Goal: Book appointment/travel/reservation

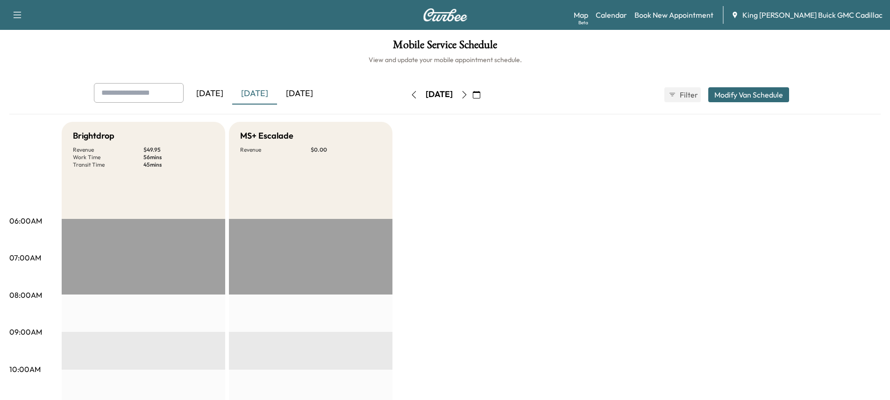
scroll to position [187, 0]
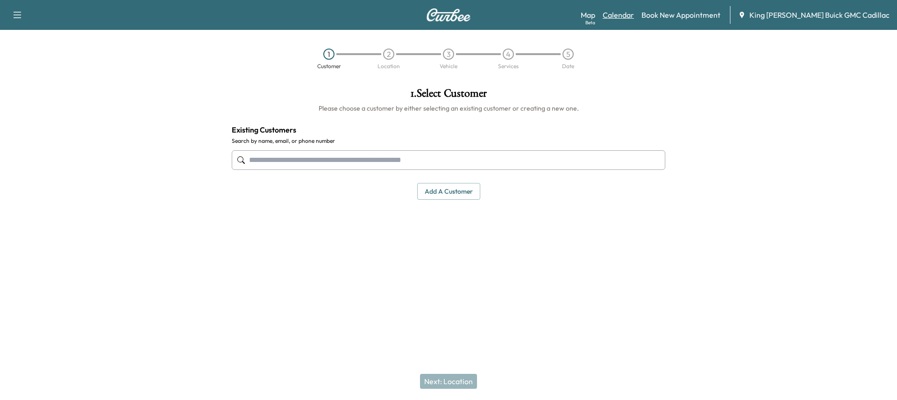
click at [634, 14] on link "Calendar" at bounding box center [618, 14] width 31 height 11
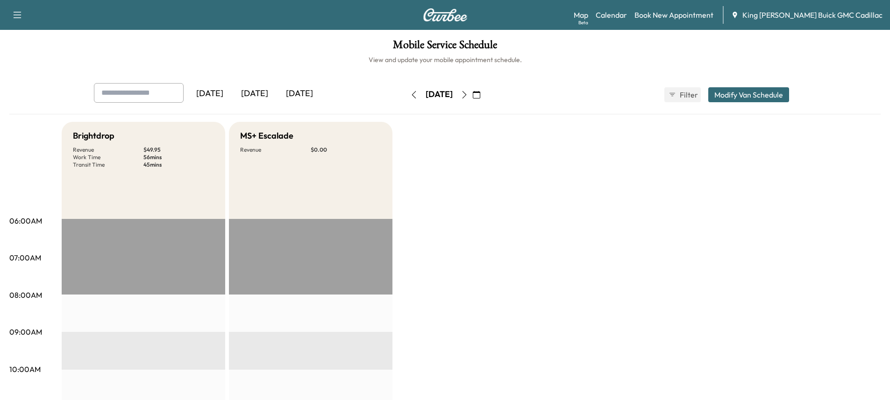
click at [472, 96] on button "button" at bounding box center [465, 94] width 16 height 15
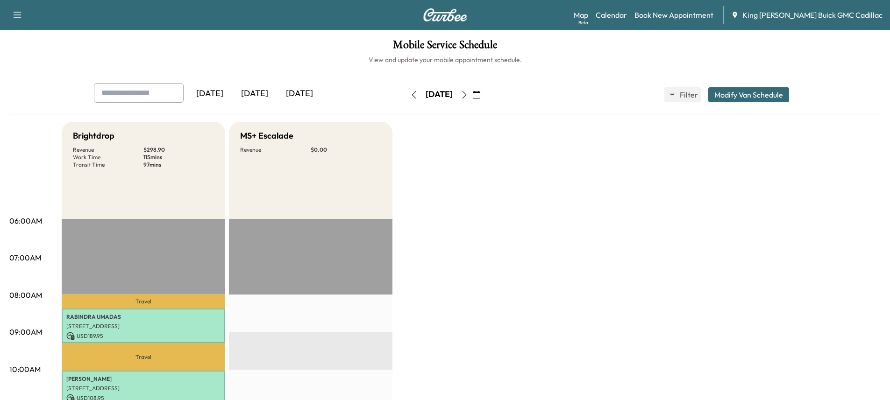
click at [466, 91] on icon "button" at bounding box center [464, 94] width 4 height 7
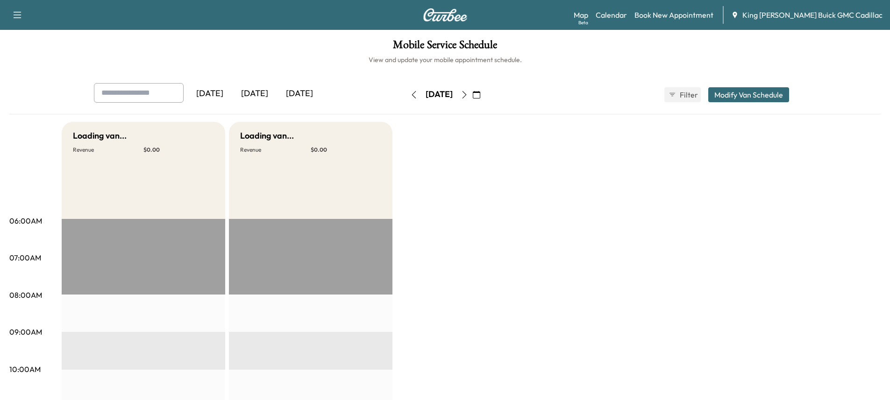
click at [468, 91] on icon "button" at bounding box center [464, 94] width 7 height 7
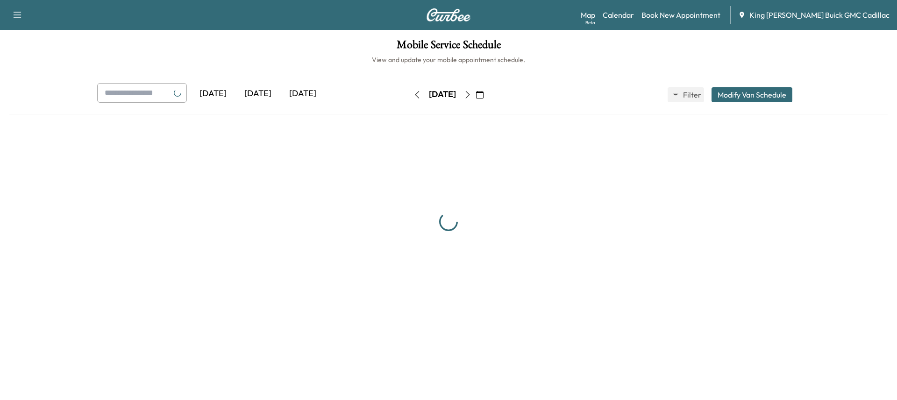
click at [476, 91] on button "button" at bounding box center [468, 94] width 16 height 15
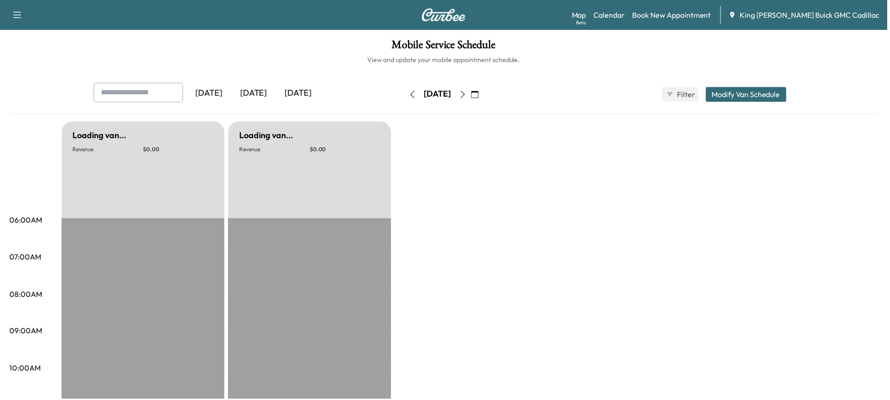
click at [468, 91] on icon "button" at bounding box center [464, 94] width 7 height 7
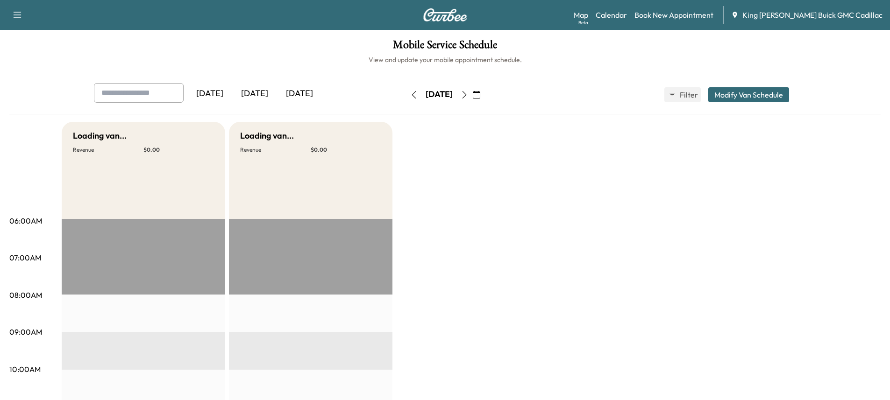
click at [468, 91] on icon "button" at bounding box center [464, 94] width 7 height 7
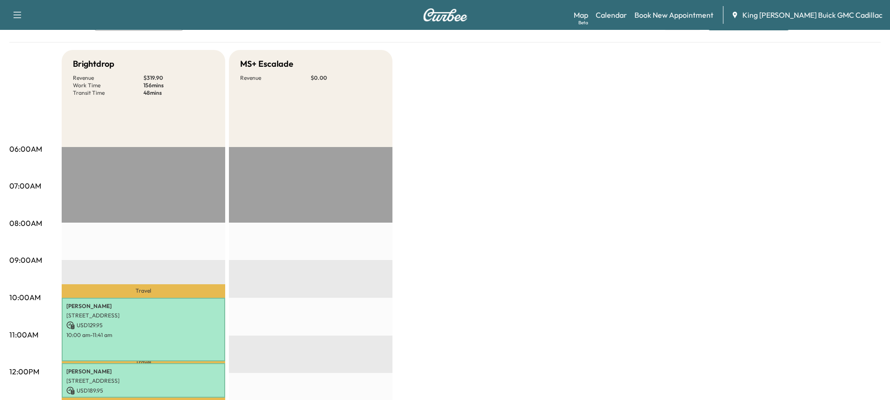
scroll to position [47, 0]
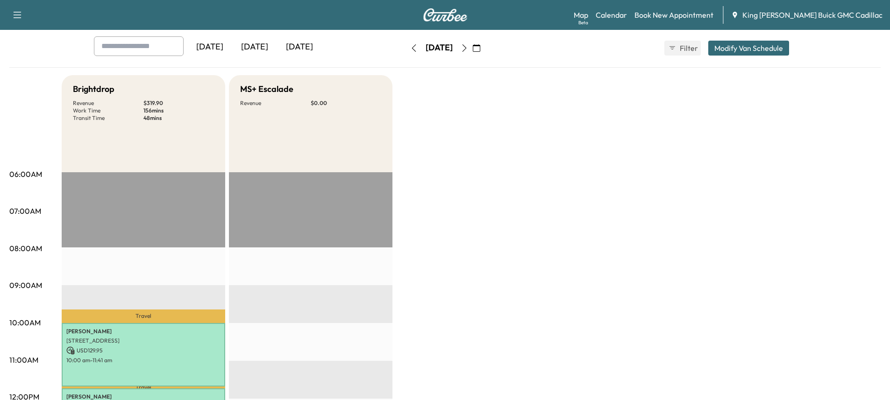
click at [466, 50] on icon "button" at bounding box center [464, 47] width 4 height 7
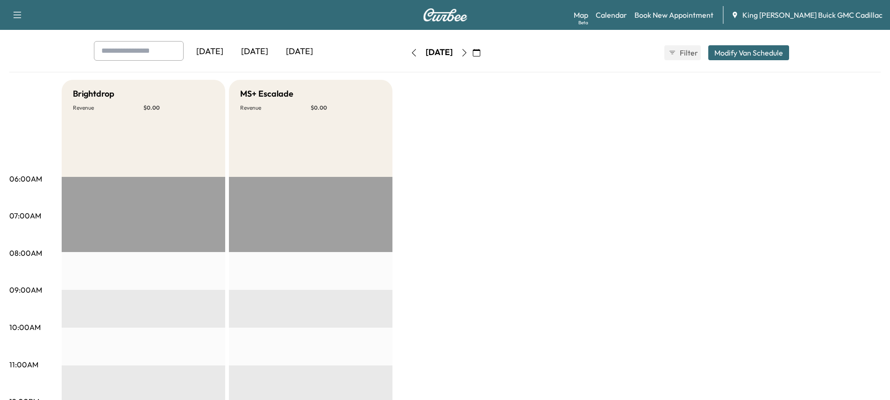
scroll to position [47, 0]
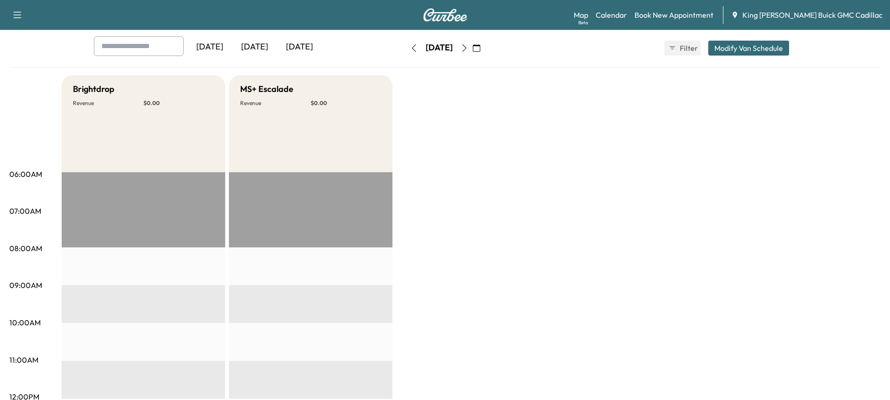
click at [472, 54] on div "Wednesday, October 15" at bounding box center [439, 48] width 66 height 15
click at [472, 51] on button "button" at bounding box center [465, 48] width 16 height 15
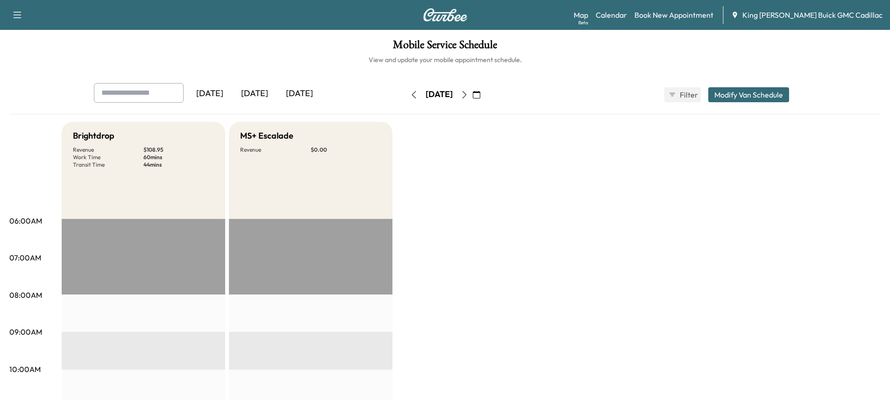
click at [472, 90] on button "button" at bounding box center [465, 94] width 16 height 15
click at [485, 98] on button "button" at bounding box center [477, 94] width 16 height 15
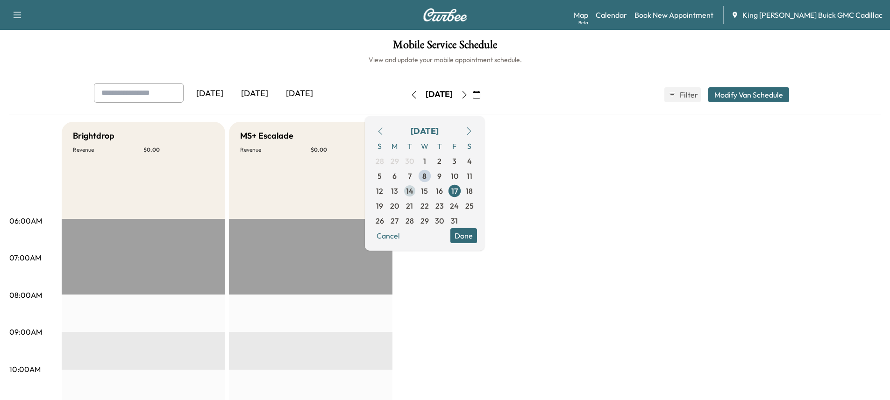
click at [417, 191] on span "14" at bounding box center [409, 191] width 15 height 15
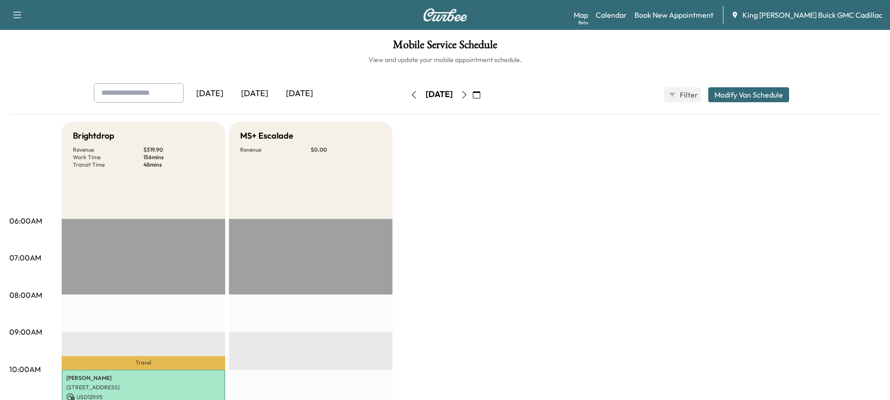
click at [466, 93] on icon "button" at bounding box center [464, 94] width 4 height 7
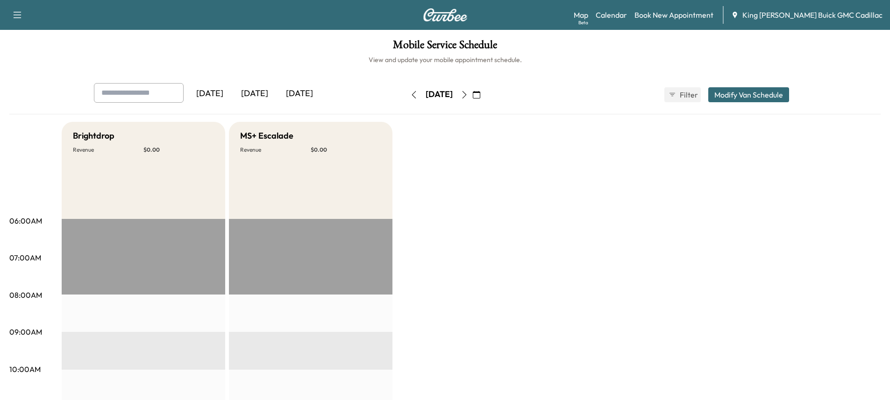
click at [468, 94] on icon "button" at bounding box center [464, 94] width 7 height 7
click at [468, 93] on icon "button" at bounding box center [464, 94] width 7 height 7
click at [332, 52] on h1 "Mobile Service Schedule" at bounding box center [445, 47] width 872 height 16
click at [480, 93] on icon "button" at bounding box center [476, 94] width 7 height 7
